Goal: Task Accomplishment & Management: Use online tool/utility

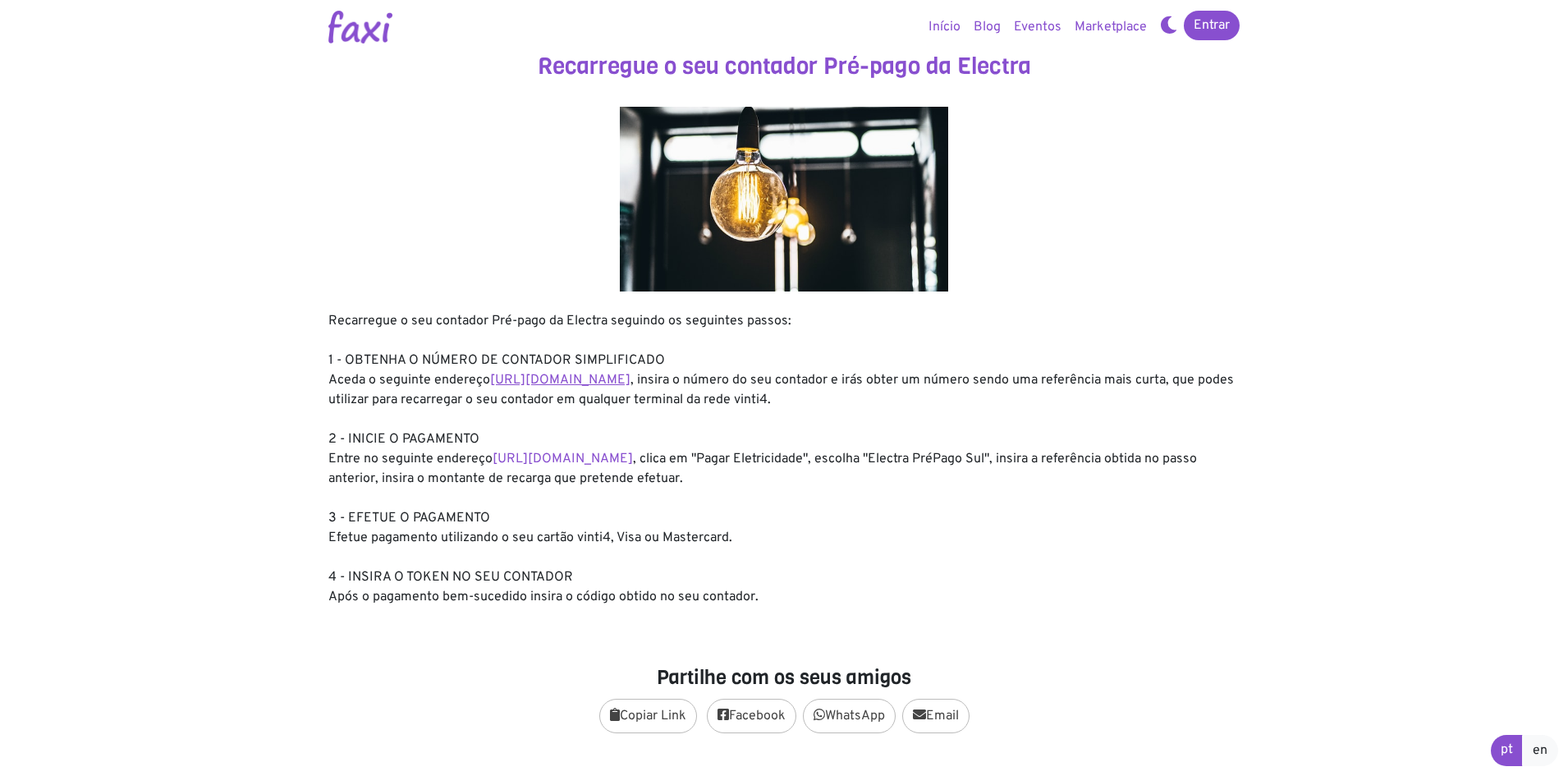
click at [583, 381] on link "https://entidadeservico.vinti4.cv/prepago" at bounding box center [561, 379] width 140 height 17
click at [579, 461] on link "https://faxi.online/bill-payment/2" at bounding box center [563, 458] width 140 height 17
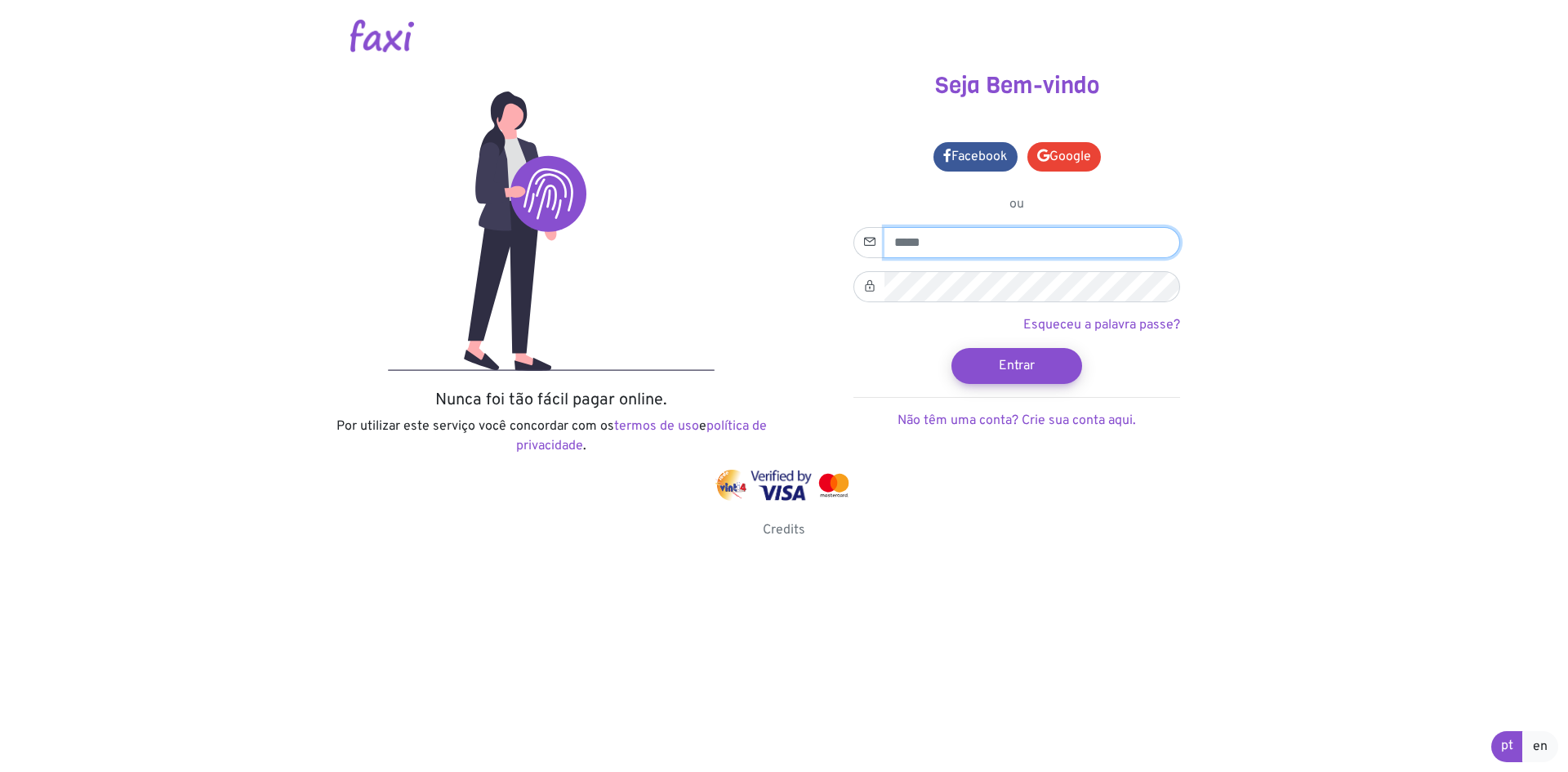
click at [999, 244] on input "email" at bounding box center [1032, 242] width 296 height 31
type input "**********"
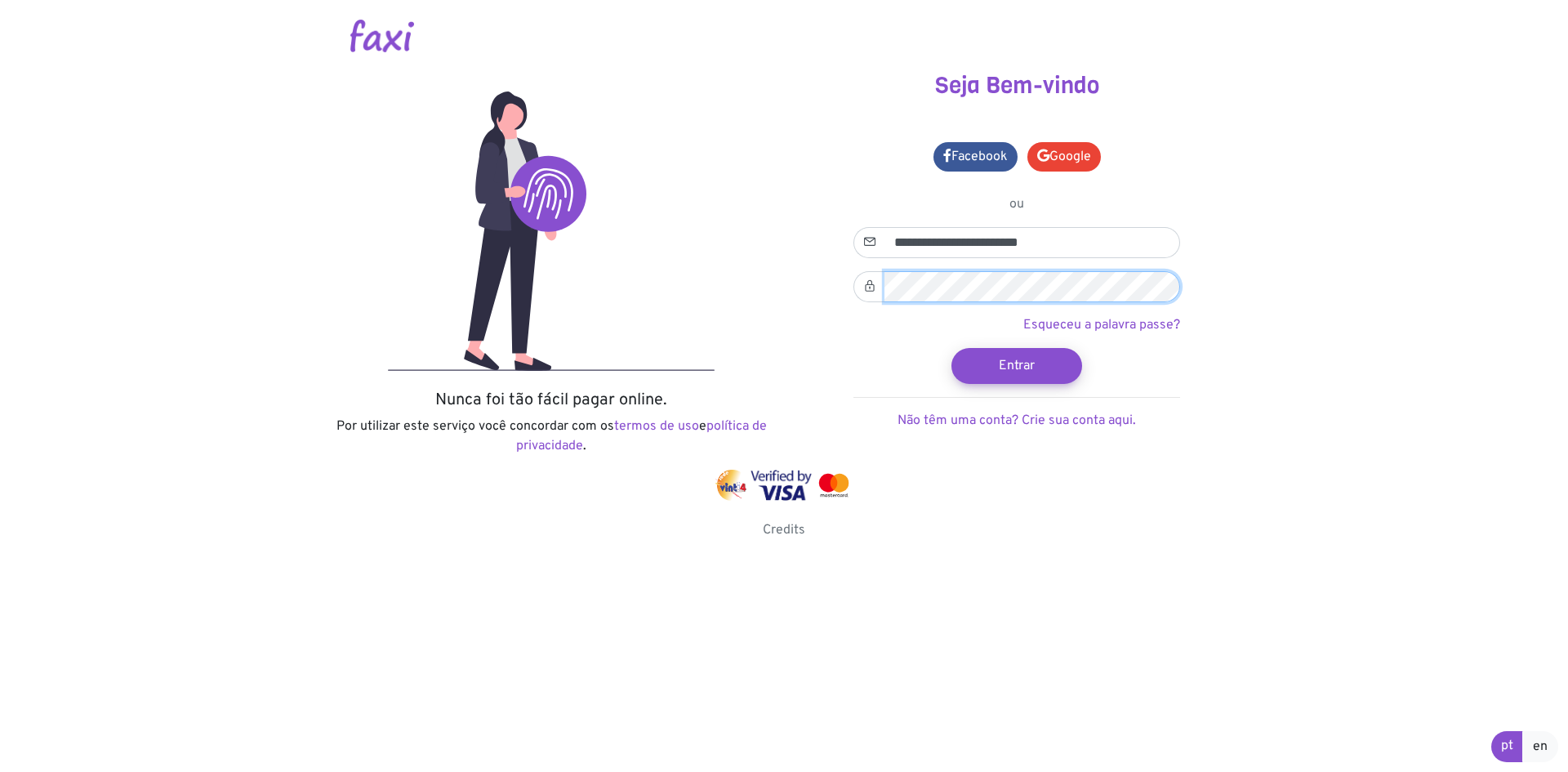
click at [952, 348] on button "Entrar" at bounding box center [1017, 366] width 131 height 36
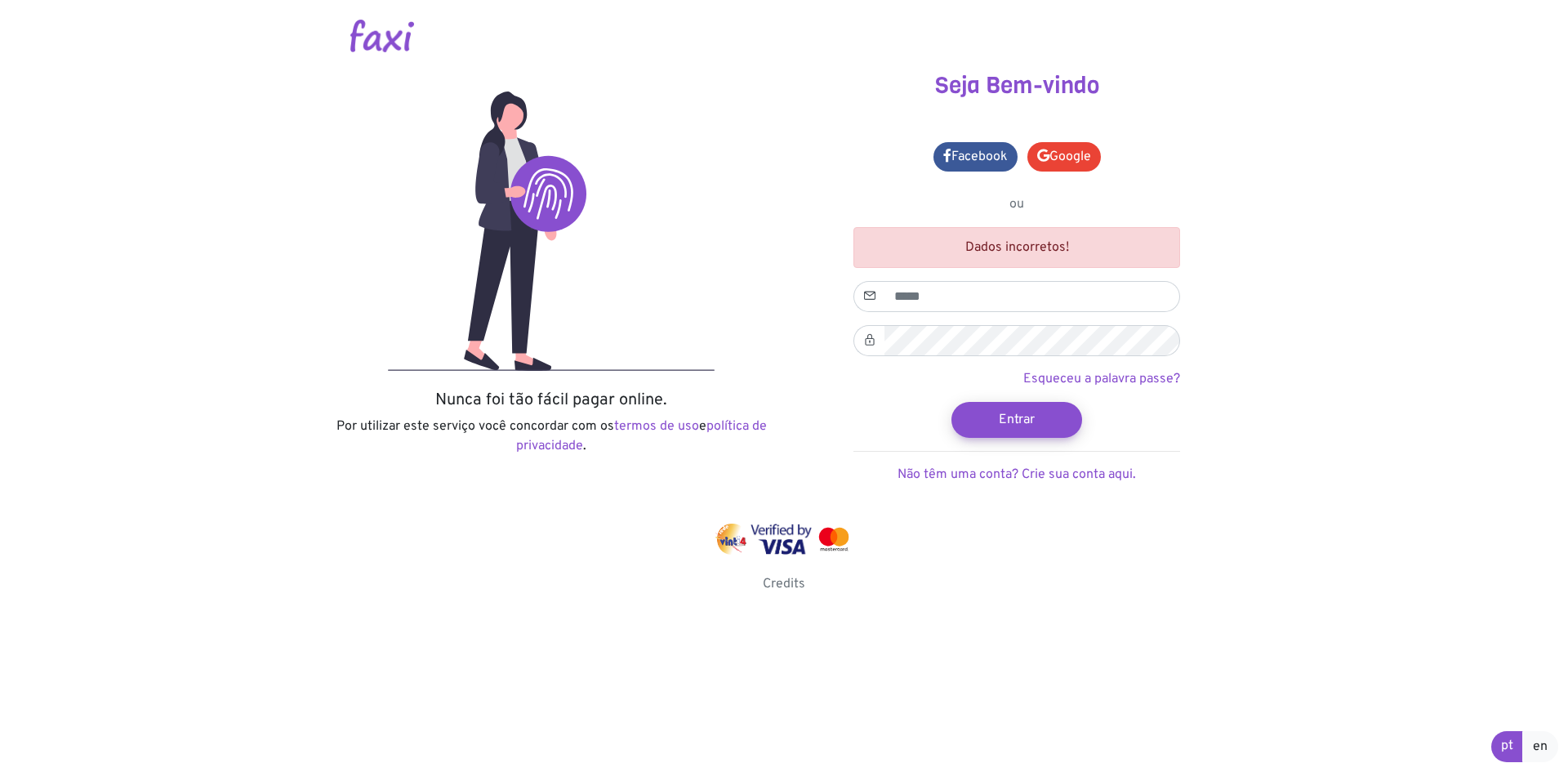
click at [938, 549] on div at bounding box center [784, 539] width 906 height 31
